Goal: Information Seeking & Learning: Find specific fact

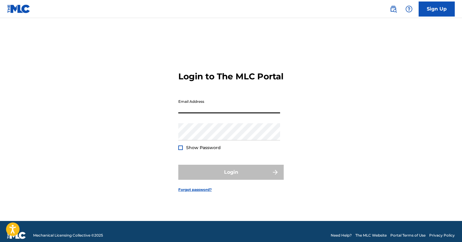
click at [183, 114] on input "Email Address" at bounding box center [229, 104] width 102 height 17
type input "[PERSON_NAME][EMAIL_ADDRESS][PERSON_NAME][DOMAIN_NAME]"
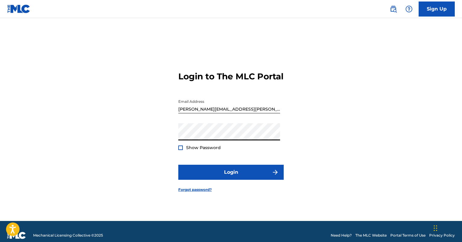
click at [207, 151] on span "Show Password" at bounding box center [203, 147] width 35 height 5
drag, startPoint x: 178, startPoint y: 152, endPoint x: 181, endPoint y: 154, distance: 3.5
click at [179, 152] on div "Login to The MLC Portal Email Address [EMAIL_ADDRESS][PERSON_NAME][DOMAIN_NAME]…" at bounding box center [231, 127] width 422 height 188
click at [181, 150] on div at bounding box center [180, 148] width 5 height 5
click at [181, 150] on img at bounding box center [180, 147] width 3 height 3
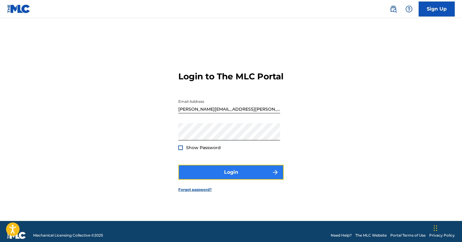
click at [198, 176] on button "Login" at bounding box center [230, 172] width 105 height 15
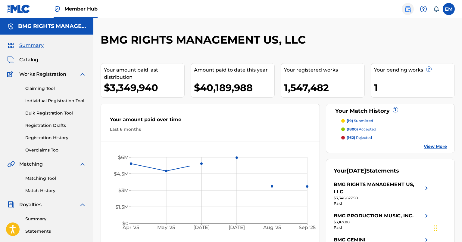
click at [405, 10] on img at bounding box center [407, 8] width 7 height 7
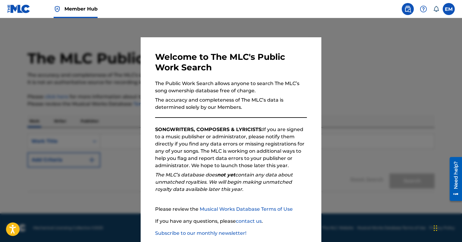
scroll to position [33, 0]
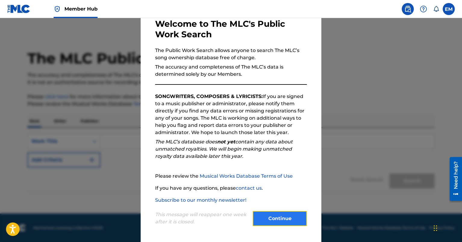
click at [268, 219] on button "Continue" at bounding box center [280, 218] width 54 height 15
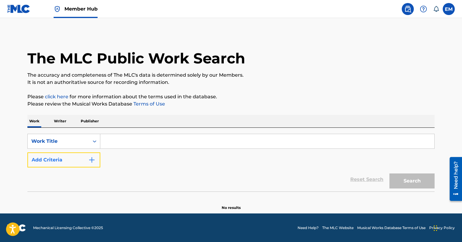
click at [72, 155] on button "Add Criteria" at bounding box center [63, 160] width 73 height 15
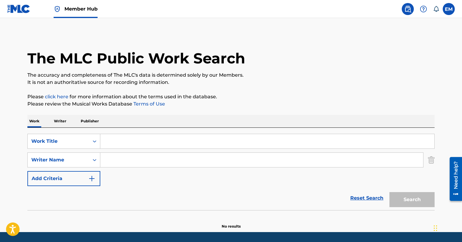
click at [121, 137] on input "Search Form" at bounding box center [267, 141] width 334 height 14
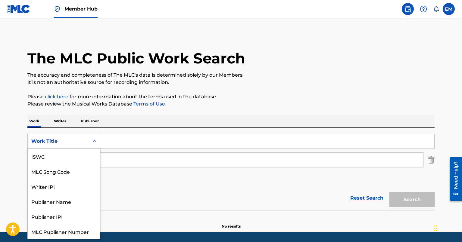
click at [64, 139] on div "Work Title" at bounding box center [58, 141] width 54 height 7
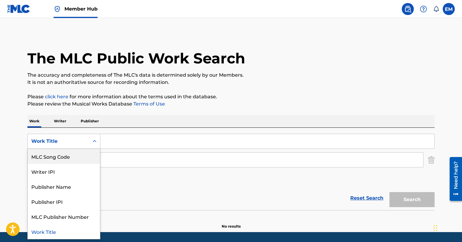
click at [63, 159] on div "MLC Song Code" at bounding box center [64, 156] width 72 height 15
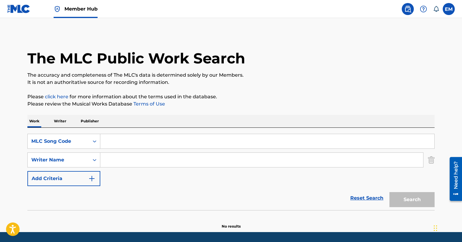
click at [117, 143] on input "Search Form" at bounding box center [267, 141] width 334 height 14
paste input "TW4CYM"
type input "TW4CYM"
click at [402, 198] on button "Search" at bounding box center [411, 199] width 45 height 15
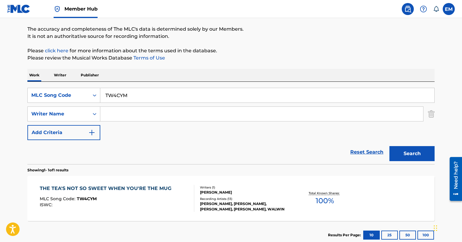
scroll to position [85, 0]
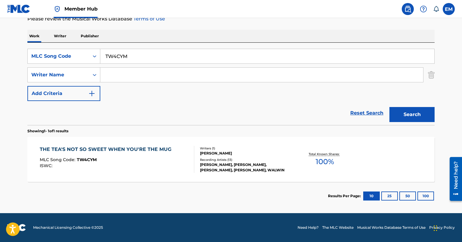
click at [122, 161] on div "MLC Song Code : TW4CYM" at bounding box center [107, 161] width 135 height 6
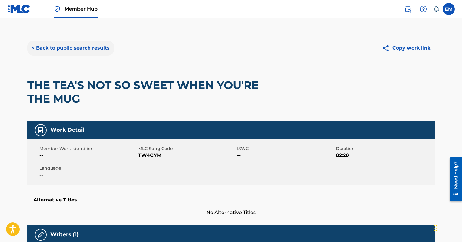
click at [44, 43] on button "< Back to public search results" at bounding box center [70, 48] width 86 height 15
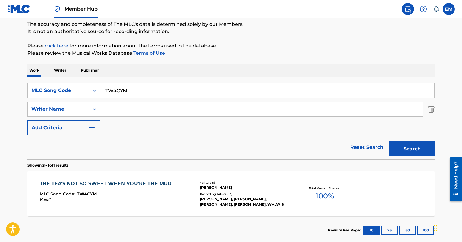
click at [138, 88] on input "TW4CYM" at bounding box center [267, 90] width 334 height 14
paste input "A42CY"
type input "TA42CY"
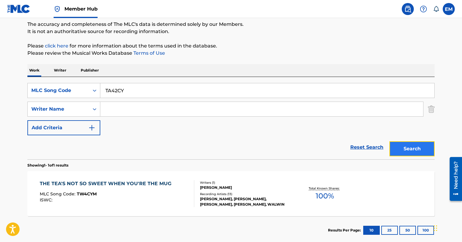
click at [419, 152] on button "Search" at bounding box center [411, 149] width 45 height 15
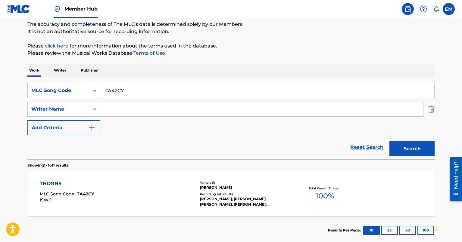
click at [116, 180] on div "THORNS MLC Song Code : TA42CY ISWC :" at bounding box center [117, 193] width 155 height 27
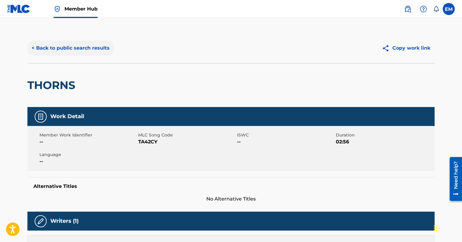
click at [69, 48] on button "< Back to public search results" at bounding box center [70, 48] width 86 height 15
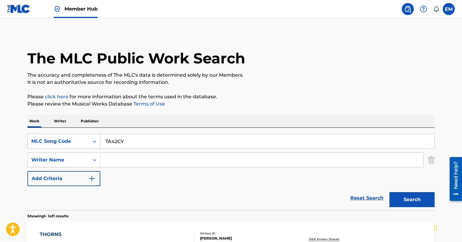
scroll to position [51, 0]
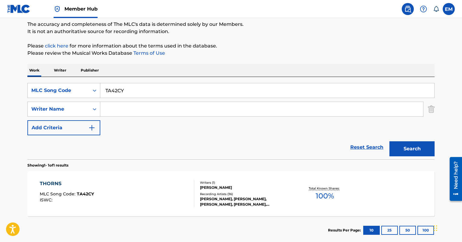
click at [170, 85] on input "TA42CY" at bounding box center [267, 90] width 334 height 14
paste input "SC521E"
type input "SC521E"
click at [401, 149] on button "Search" at bounding box center [411, 149] width 45 height 15
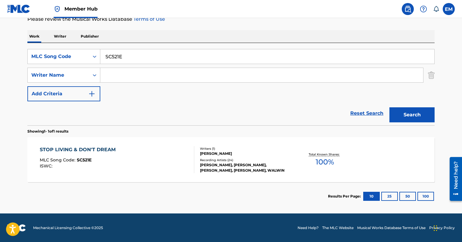
scroll to position [85, 0]
click at [114, 152] on div "STOP LIVING & DON'T DREAM" at bounding box center [79, 149] width 79 height 7
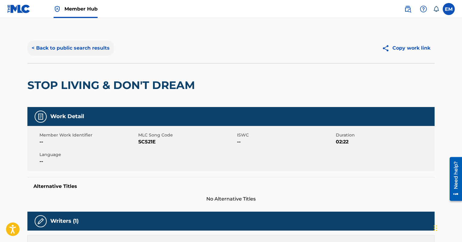
click at [71, 53] on button "< Back to public search results" at bounding box center [70, 48] width 86 height 15
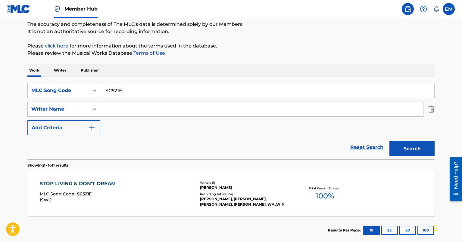
click at [145, 87] on input "SC521E" at bounding box center [267, 90] width 334 height 14
click at [306, 99] on div "SearchWithCriteriac6455a84-2df1-42b8-ac82-f6461ebde9f7 MLC Song Code v SearchWi…" at bounding box center [230, 109] width 407 height 52
click at [299, 88] on input "v" at bounding box center [267, 90] width 334 height 14
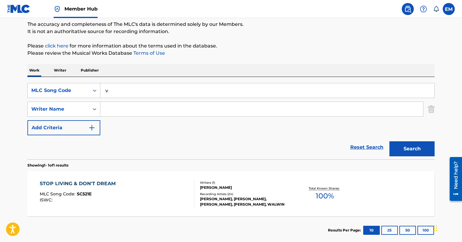
paste input "EC33BG"
type input "EC33BG"
click at [420, 145] on button "Search" at bounding box center [411, 149] width 45 height 15
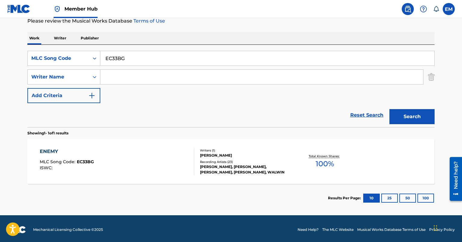
scroll to position [85, 0]
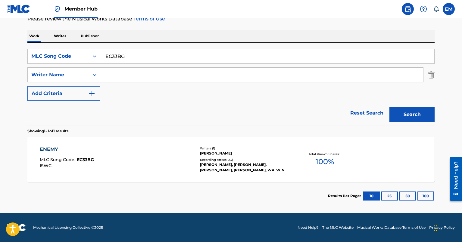
click at [125, 153] on div "ENEMY MLC Song Code : EC33BG ISWC :" at bounding box center [117, 159] width 155 height 27
